Goal: Task Accomplishment & Management: Manage account settings

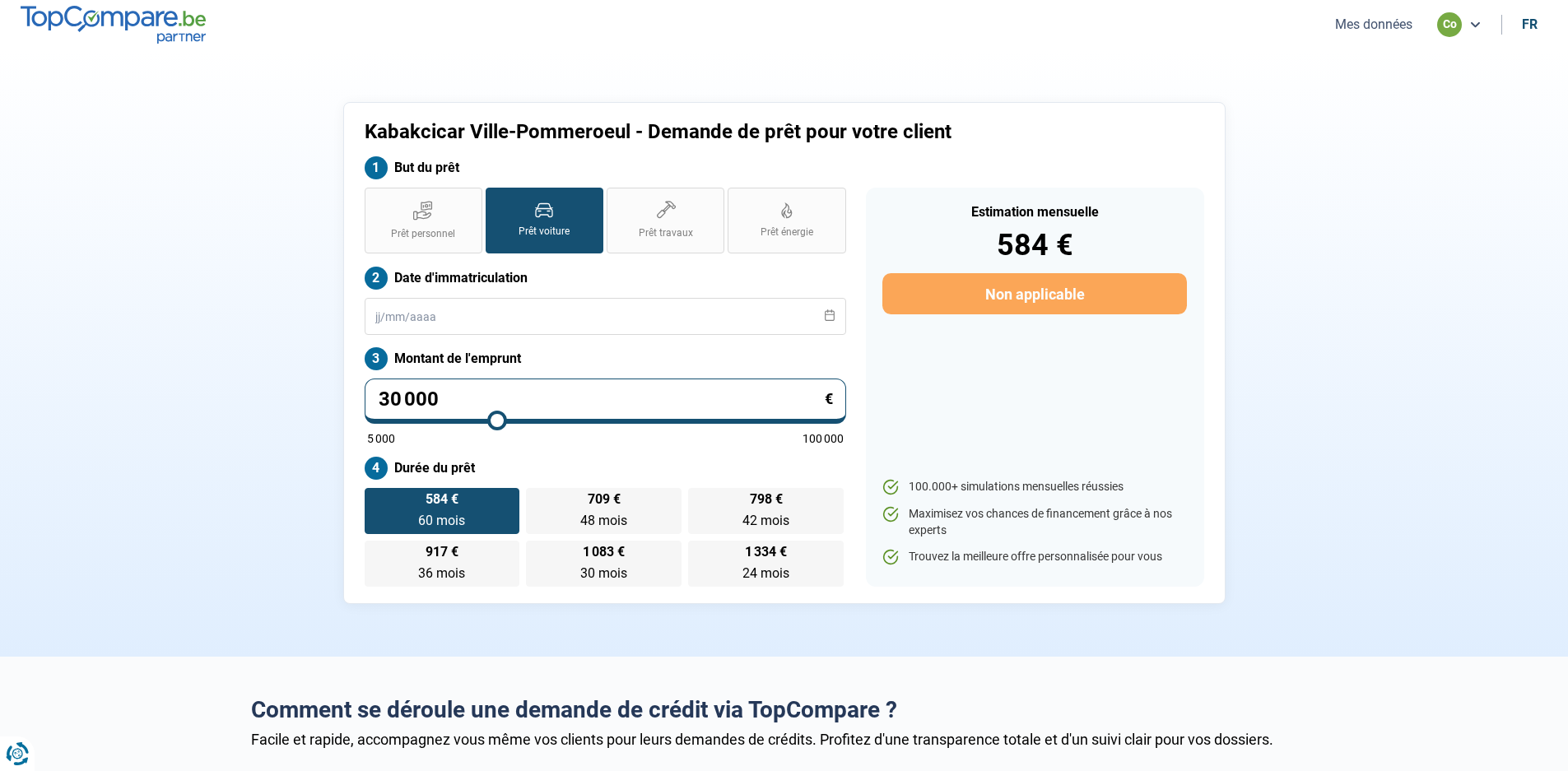
click at [1376, 25] on button "Mes données" at bounding box center [1374, 24] width 87 height 17
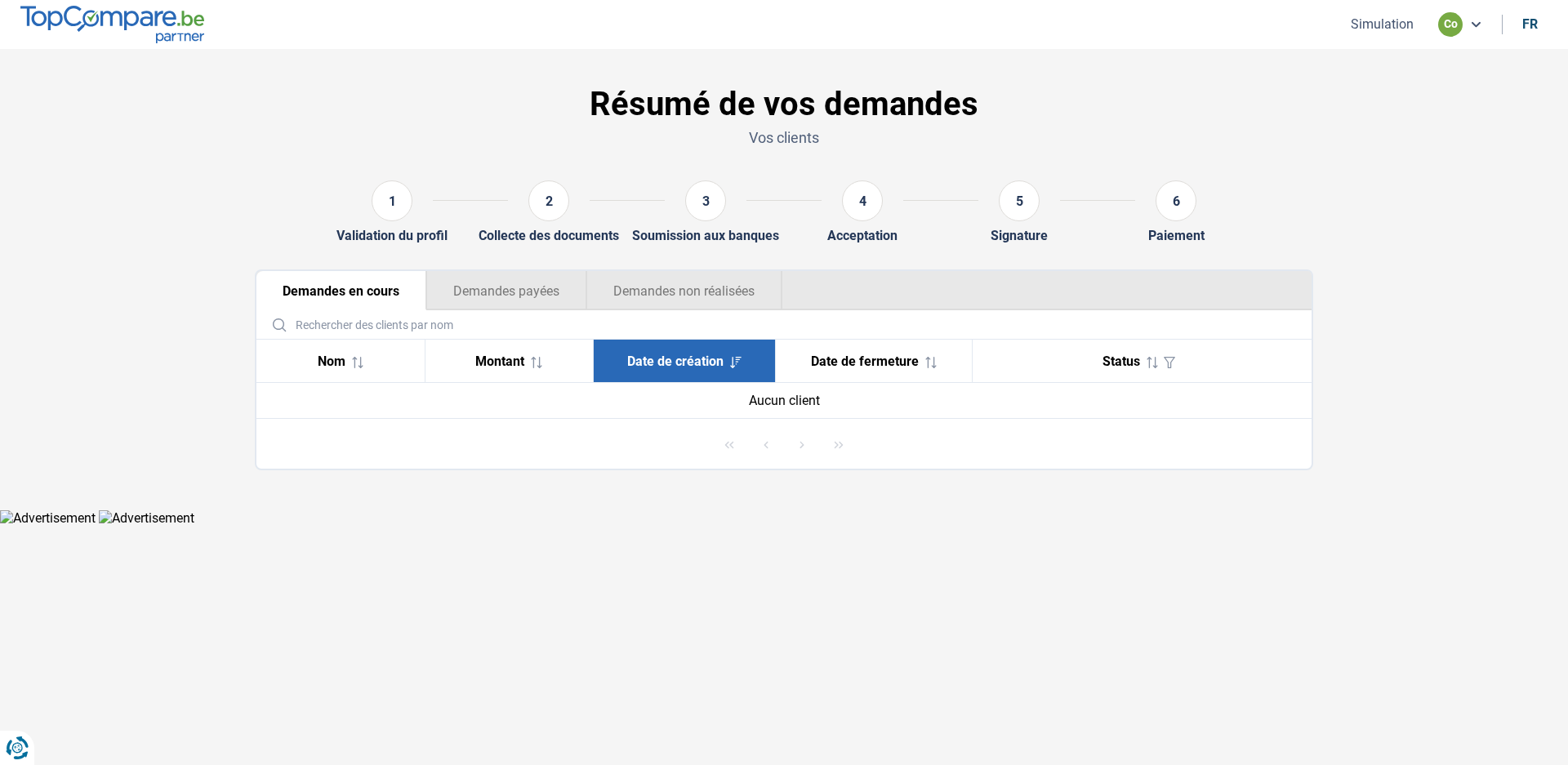
click at [1124, 358] on span "Status" at bounding box center [1121, 361] width 37 height 16
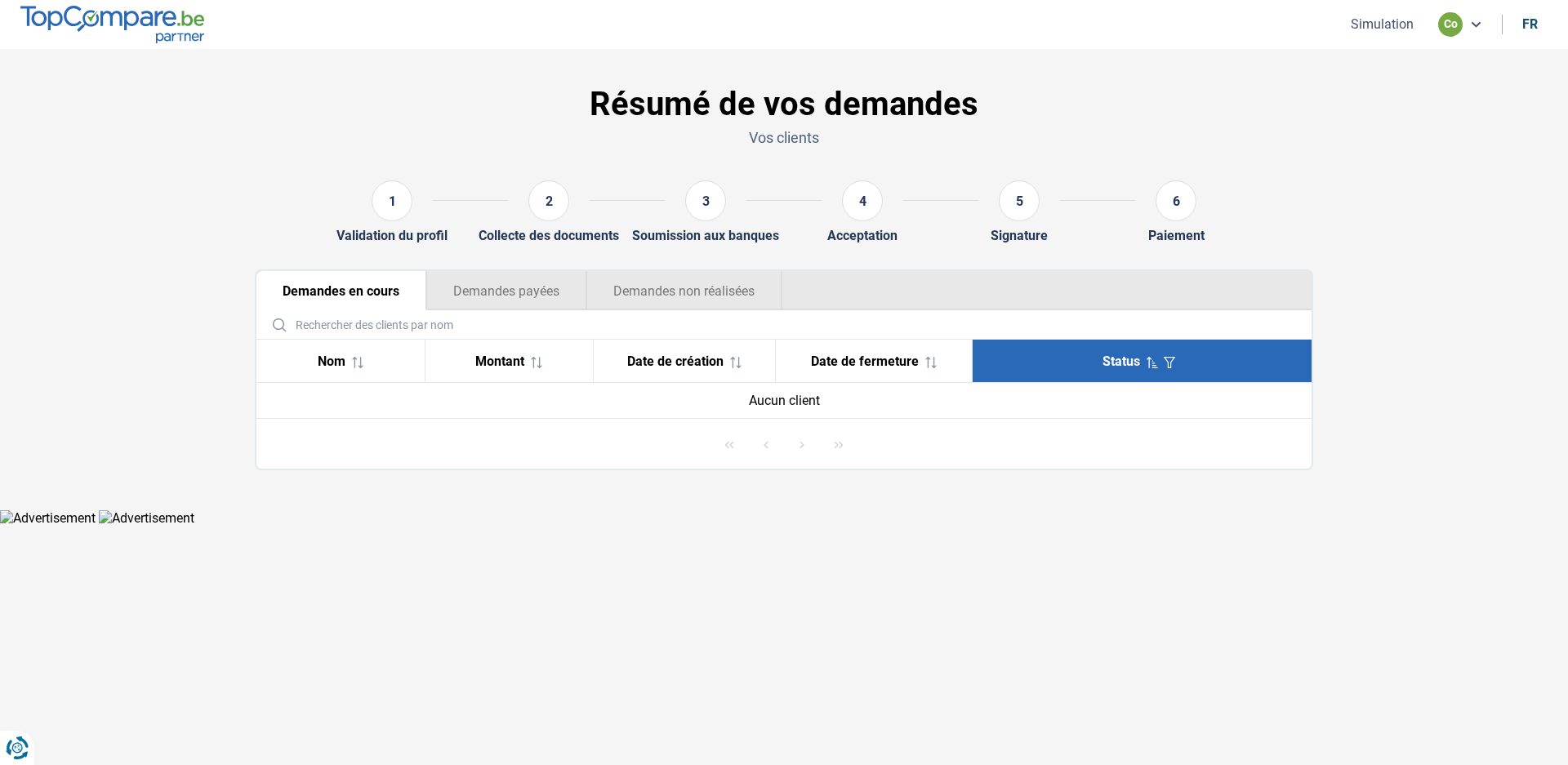
click at [765, 403] on div "Aucun client" at bounding box center [784, 401] width 1029 height 16
click at [310, 359] on div "Nom" at bounding box center [340, 361] width 142 height 16
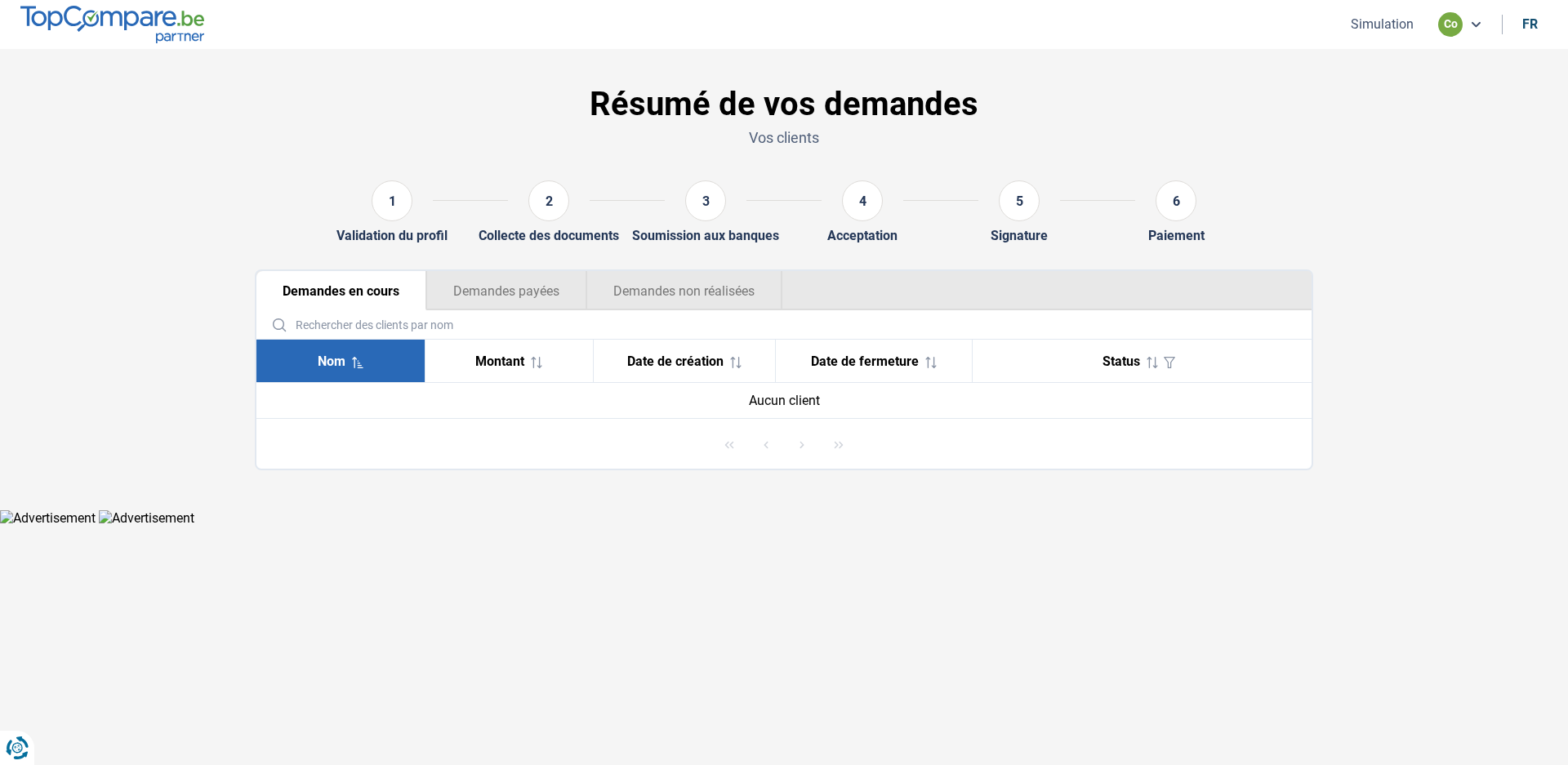
click at [324, 362] on span "Nom" at bounding box center [332, 361] width 28 height 16
click at [327, 361] on span "Nom" at bounding box center [332, 361] width 28 height 16
